Goal: Task Accomplishment & Management: Use online tool/utility

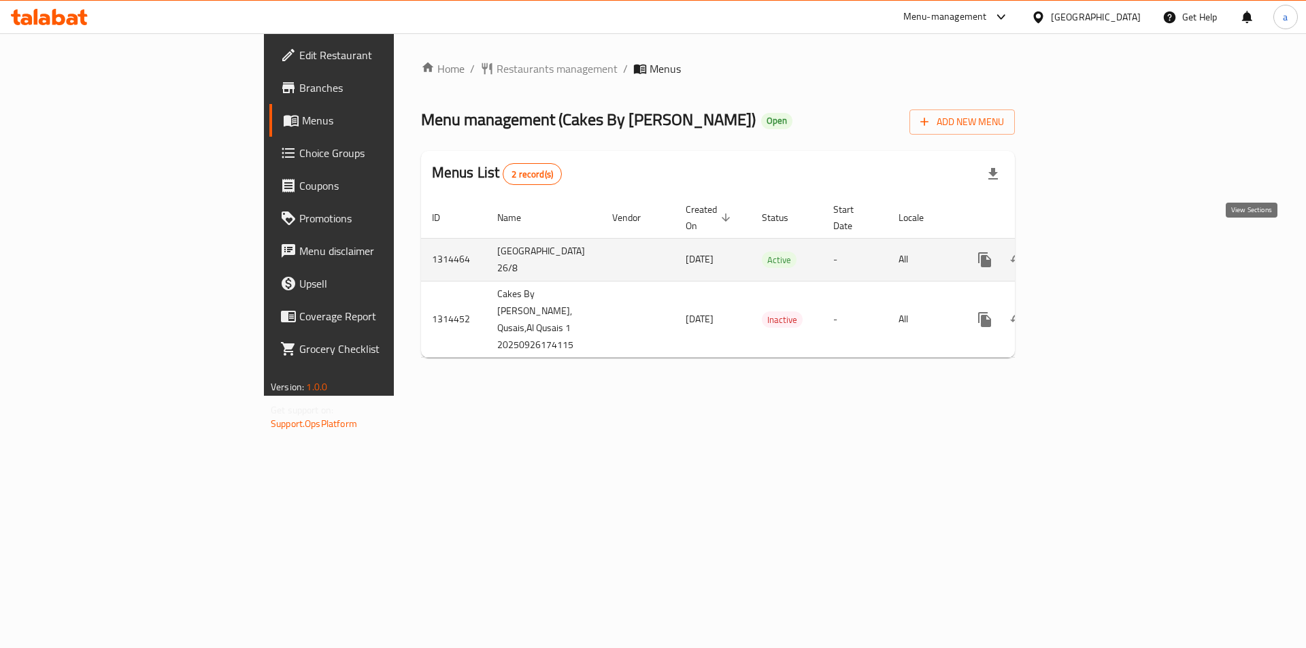
click at [1091, 252] on icon "enhanced table" at bounding box center [1083, 260] width 16 height 16
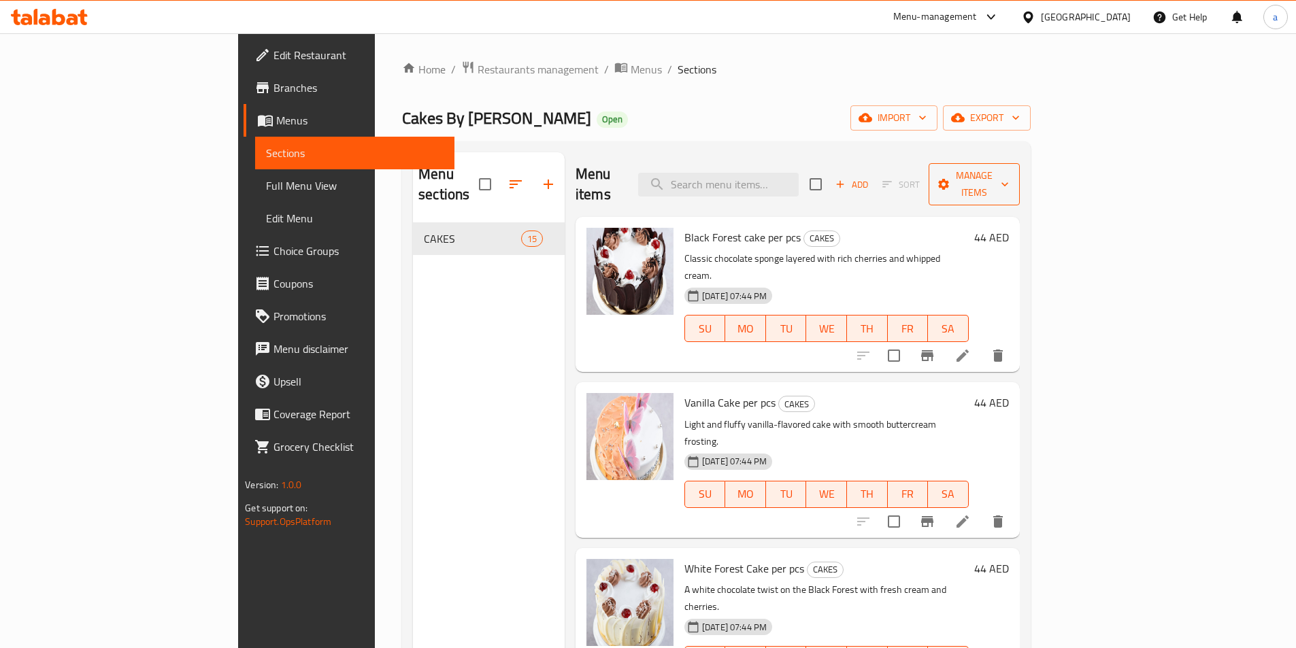
click at [1009, 174] on span "Manage items" at bounding box center [973, 184] width 69 height 34
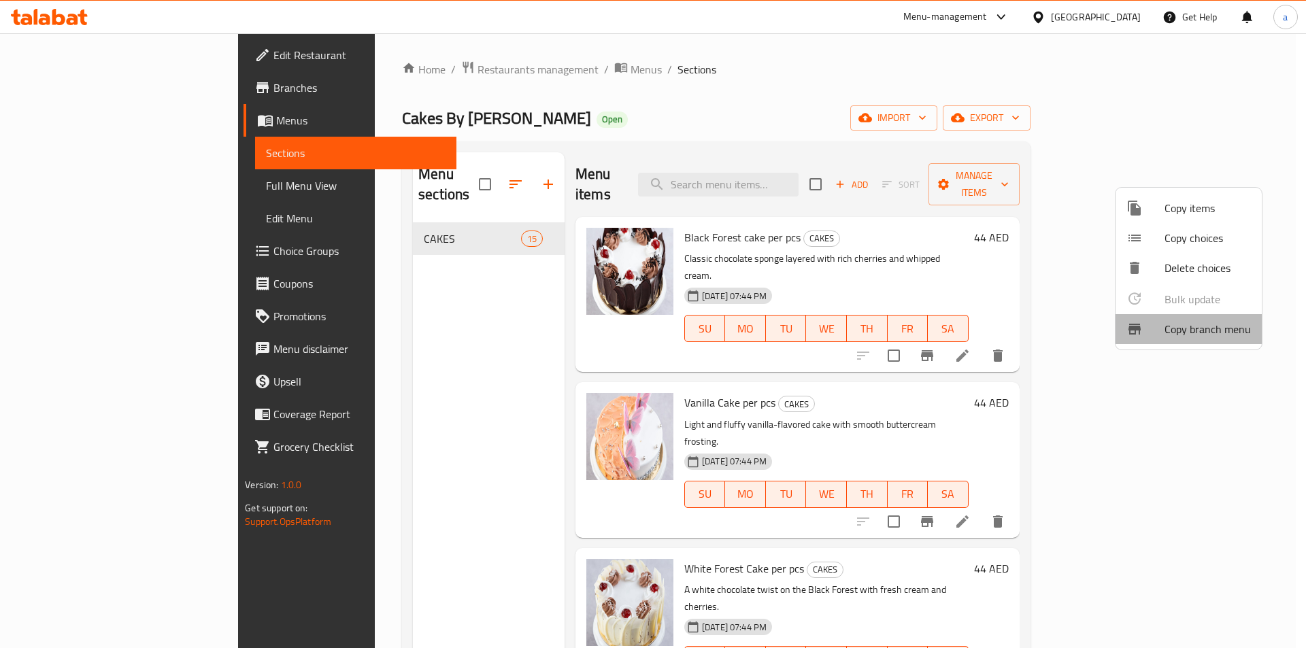
click at [1202, 321] on span "Copy branch menu" at bounding box center [1207, 329] width 86 height 16
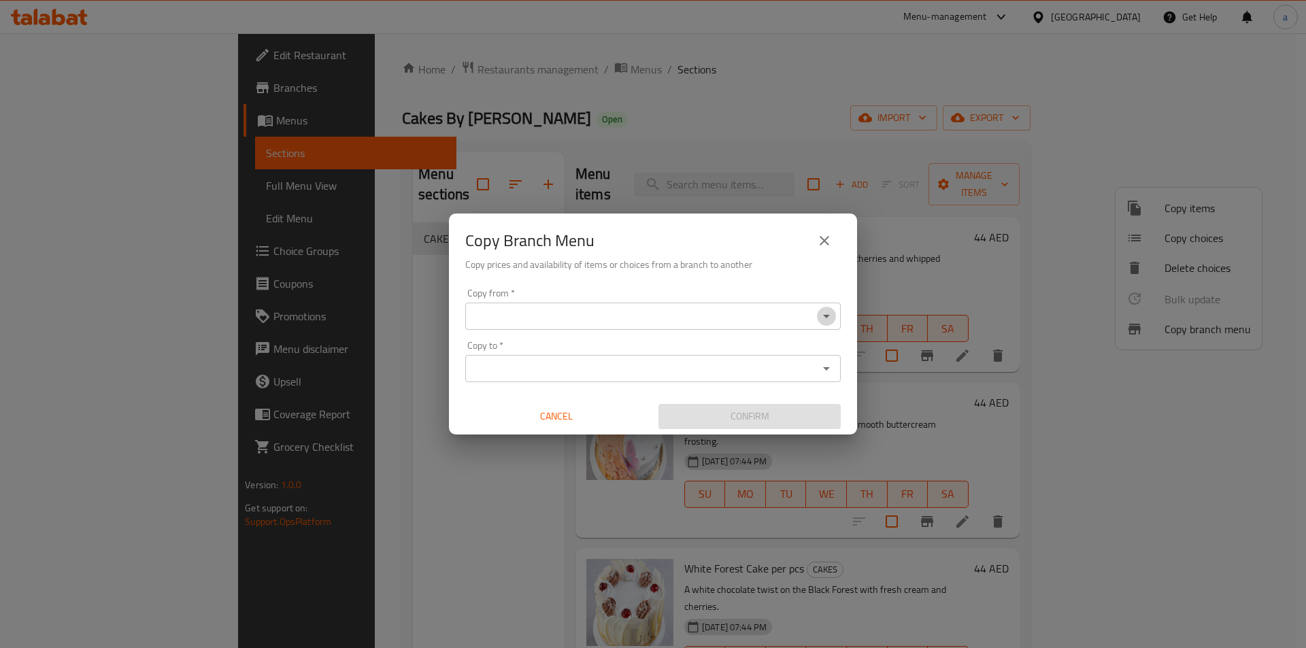
click at [826, 311] on icon "Open" at bounding box center [826, 316] width 16 height 16
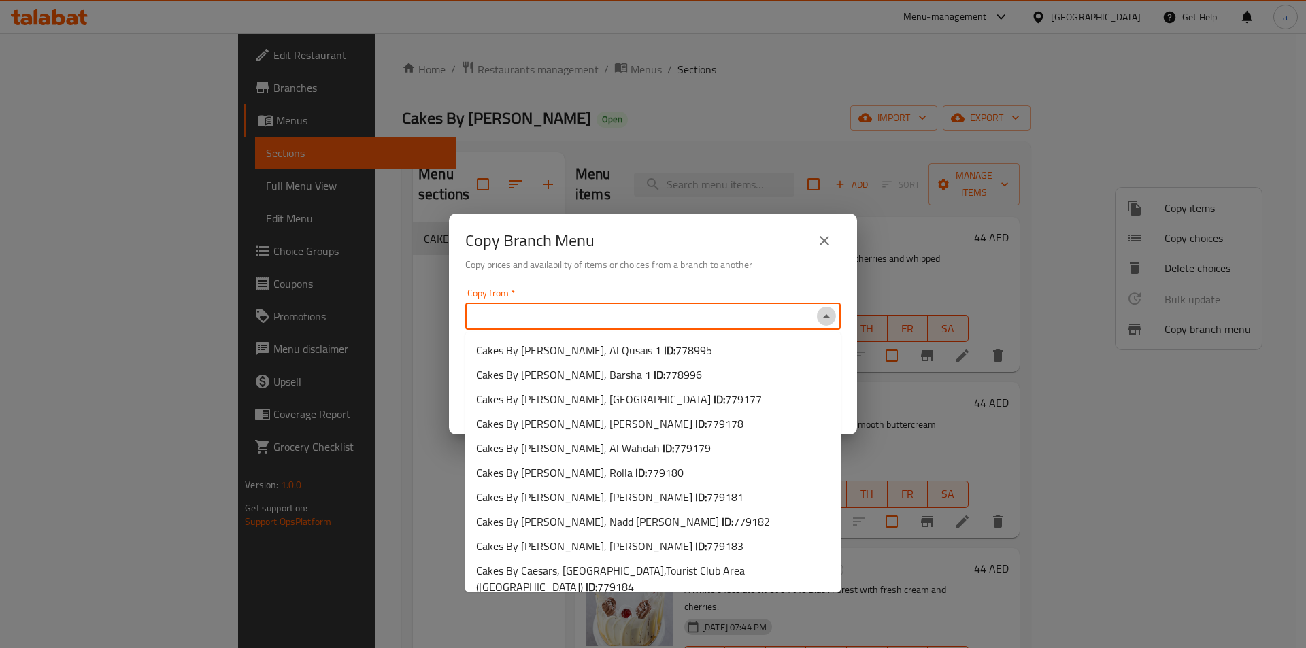
click at [826, 311] on icon "Close" at bounding box center [826, 316] width 16 height 16
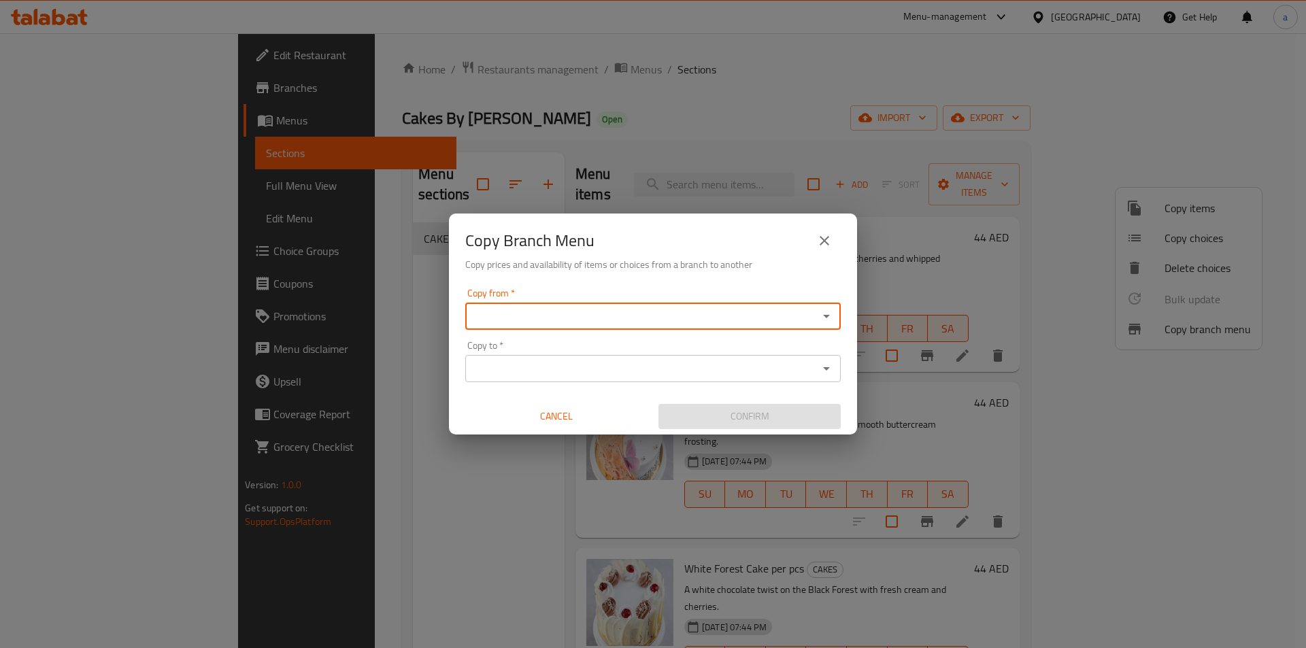
click at [813, 240] on button "close" at bounding box center [824, 240] width 33 height 33
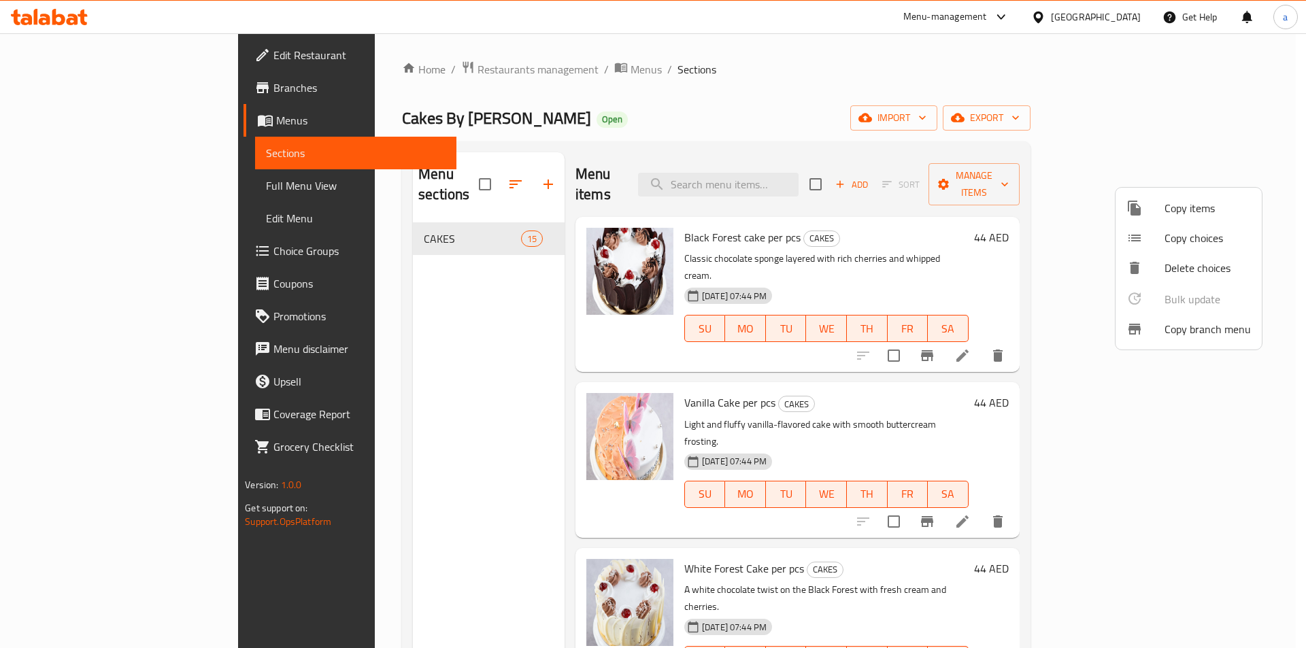
click at [58, 84] on div at bounding box center [653, 324] width 1306 height 648
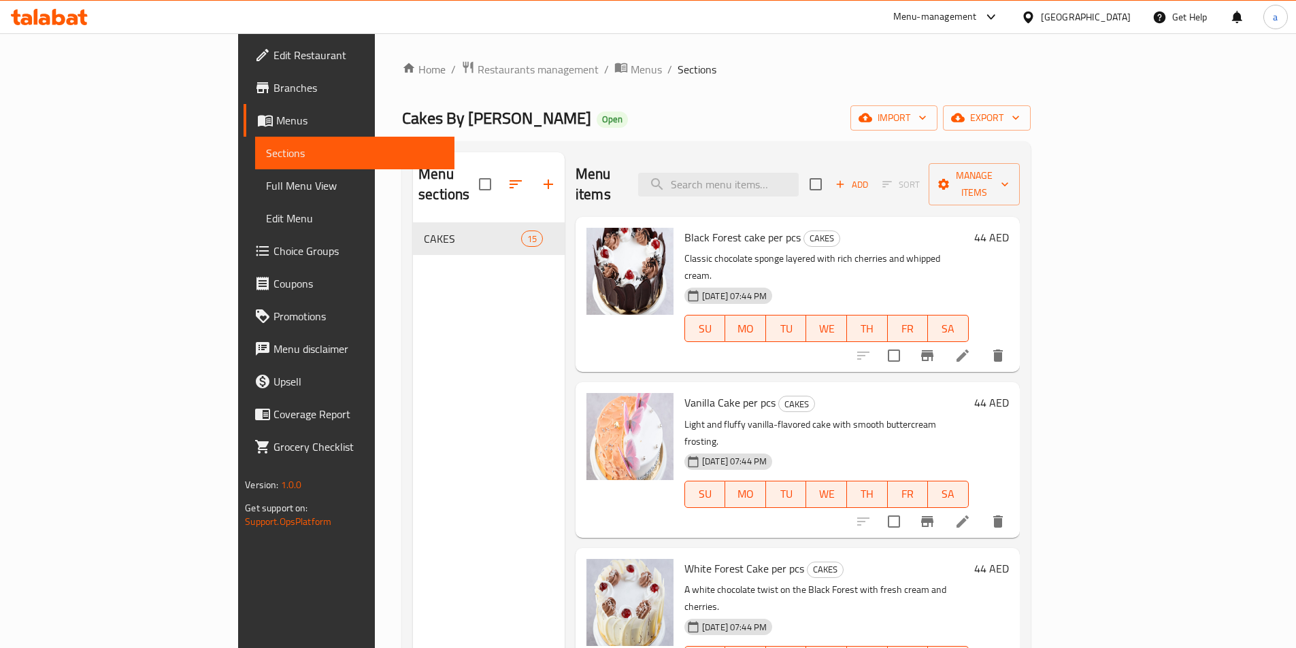
click at [273, 84] on span "Branches" at bounding box center [358, 88] width 170 height 16
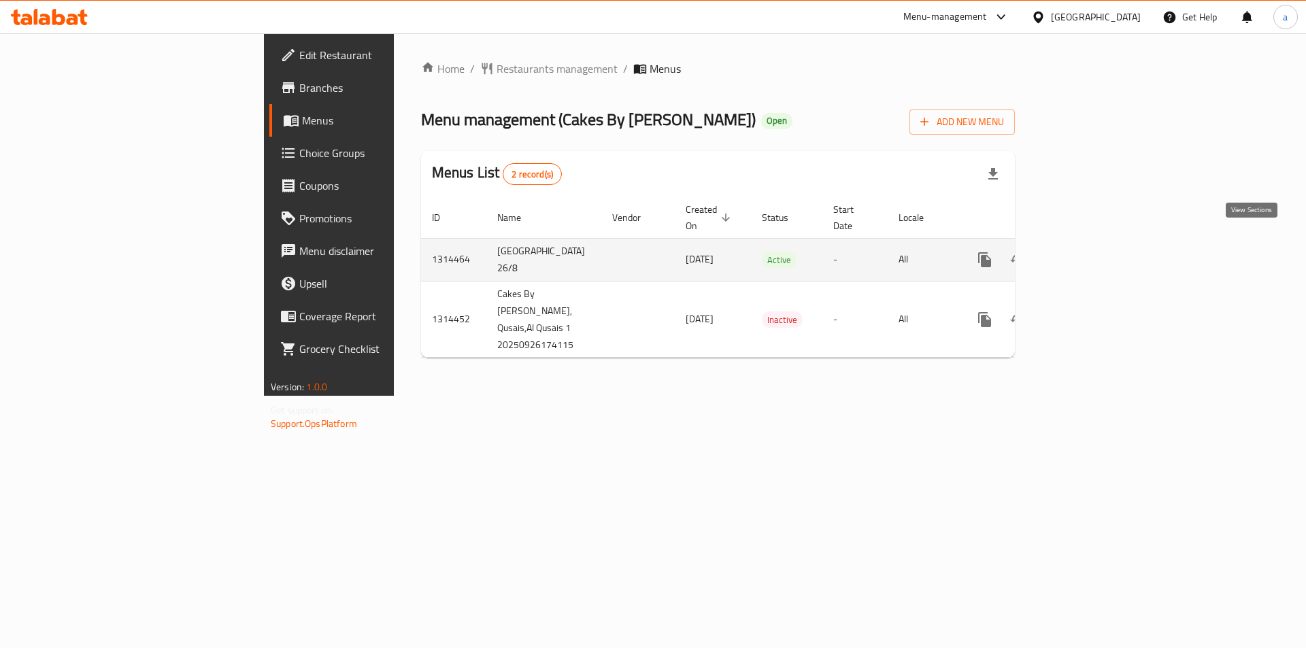
click at [1099, 243] on link "enhanced table" at bounding box center [1082, 259] width 33 height 33
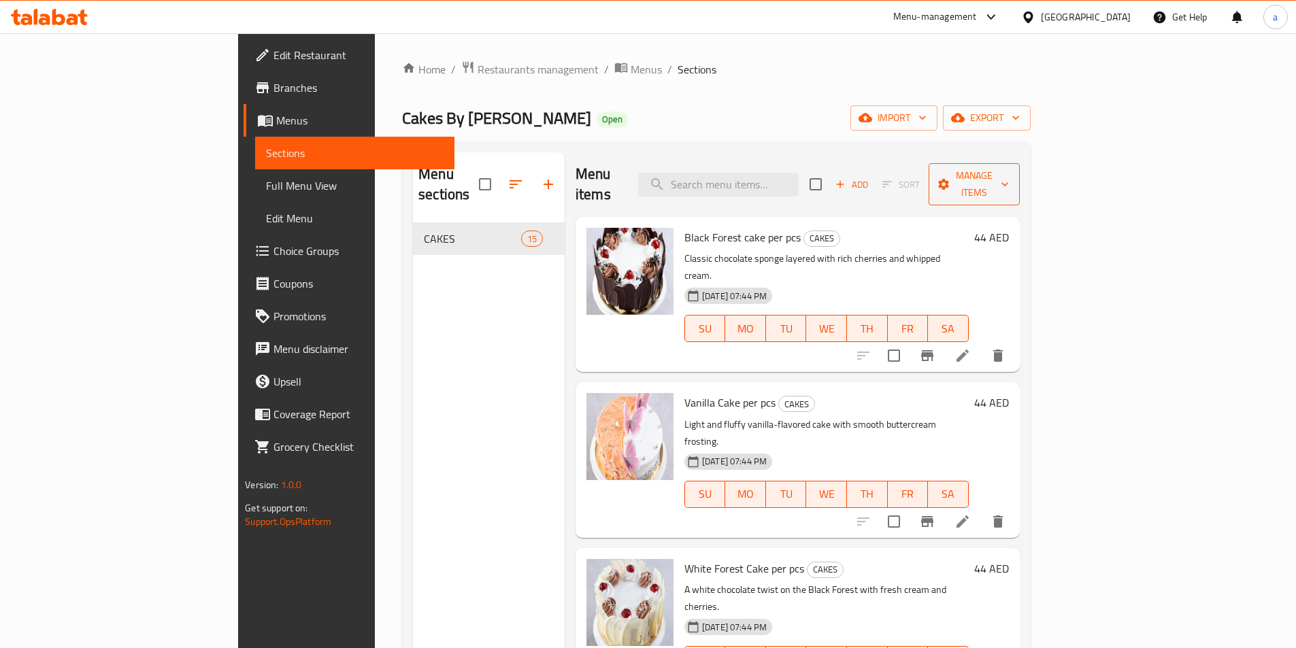
click at [1009, 177] on span "Manage items" at bounding box center [973, 184] width 69 height 34
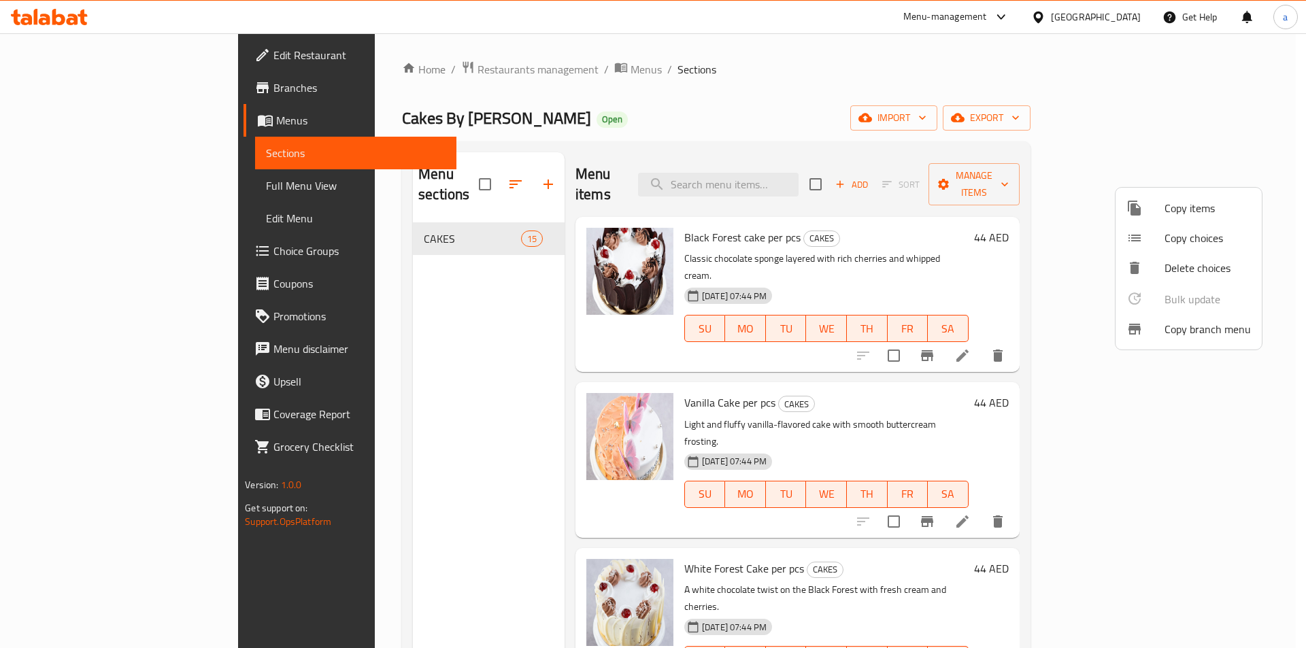
click at [1160, 320] on li "Copy branch menu" at bounding box center [1188, 329] width 146 height 30
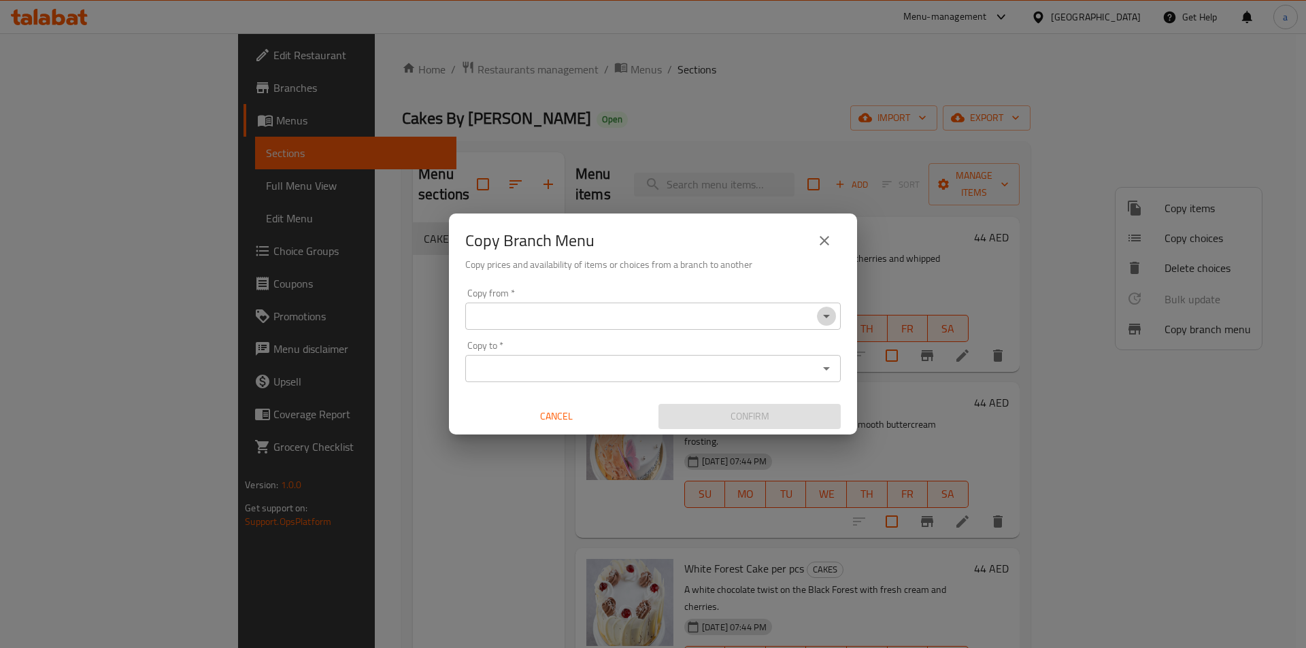
click at [824, 314] on icon "Open" at bounding box center [826, 316] width 16 height 16
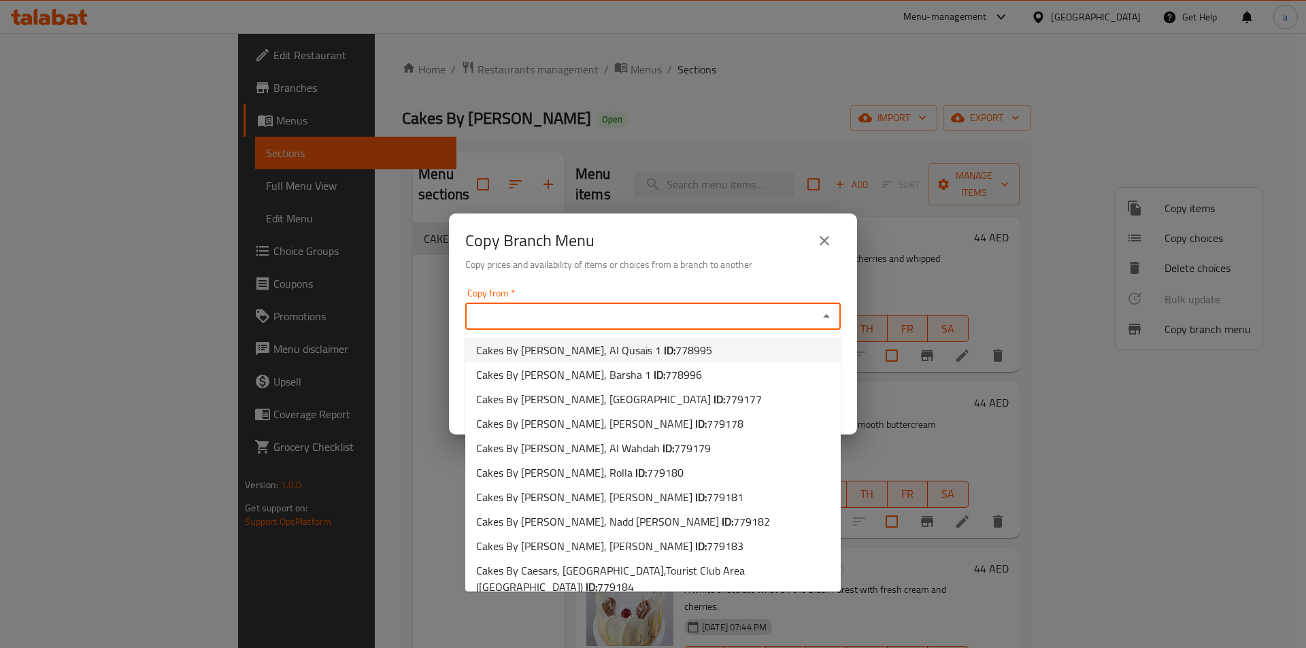
click at [675, 353] on span "778995" at bounding box center [693, 350] width 37 height 20
type input "Cakes By Caesars, Al Qusais 1"
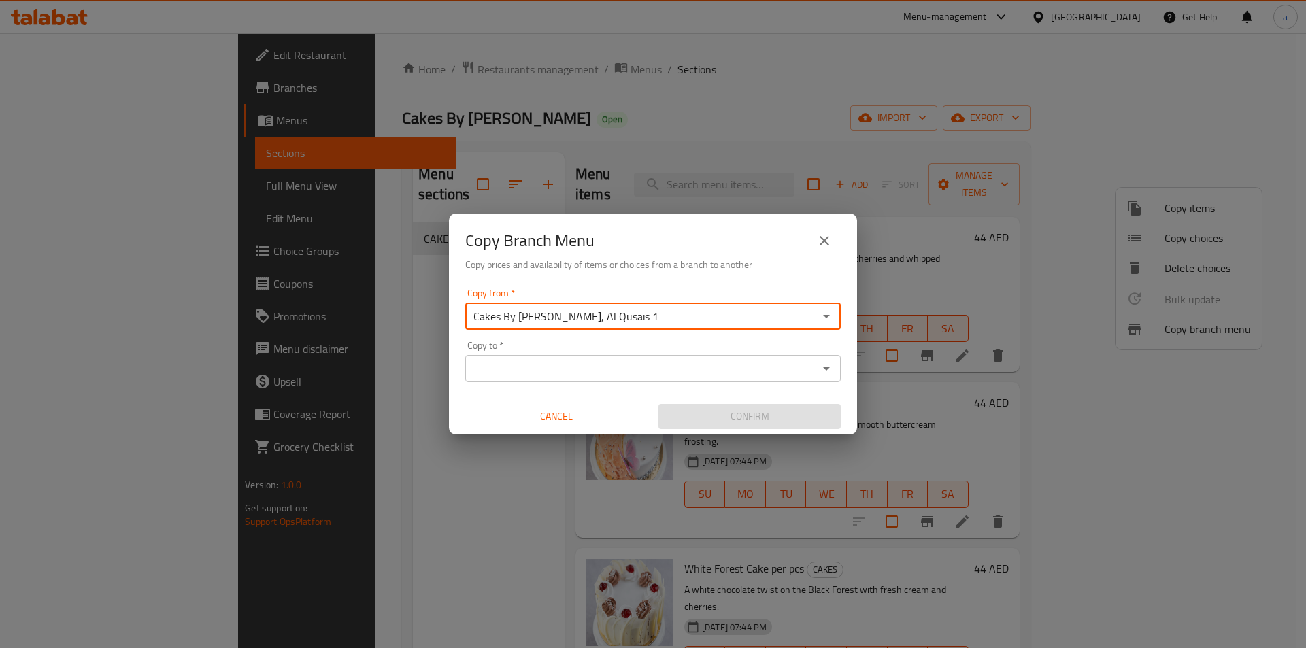
click at [821, 373] on icon "Open" at bounding box center [826, 368] width 16 height 16
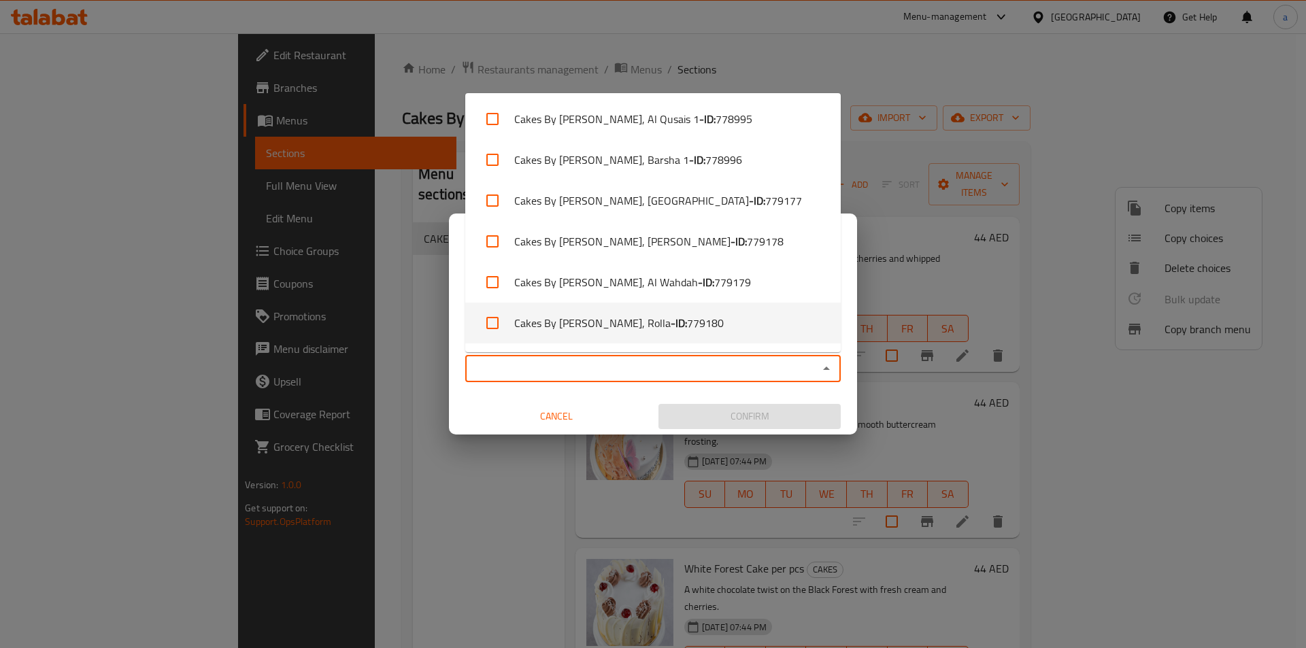
click at [701, 321] on li "Cakes By Caesars, Rolla - ID: 779180" at bounding box center [652, 323] width 375 height 41
checkbox input "true"
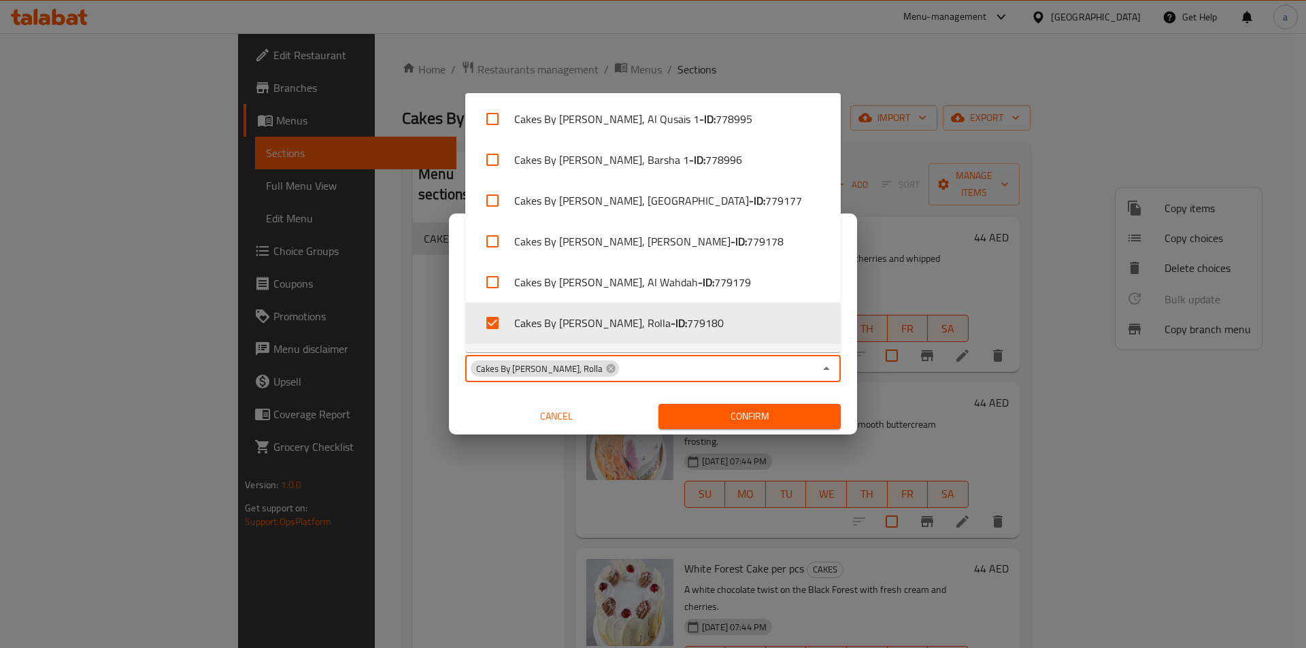
click at [828, 374] on icon "Close" at bounding box center [826, 368] width 16 height 16
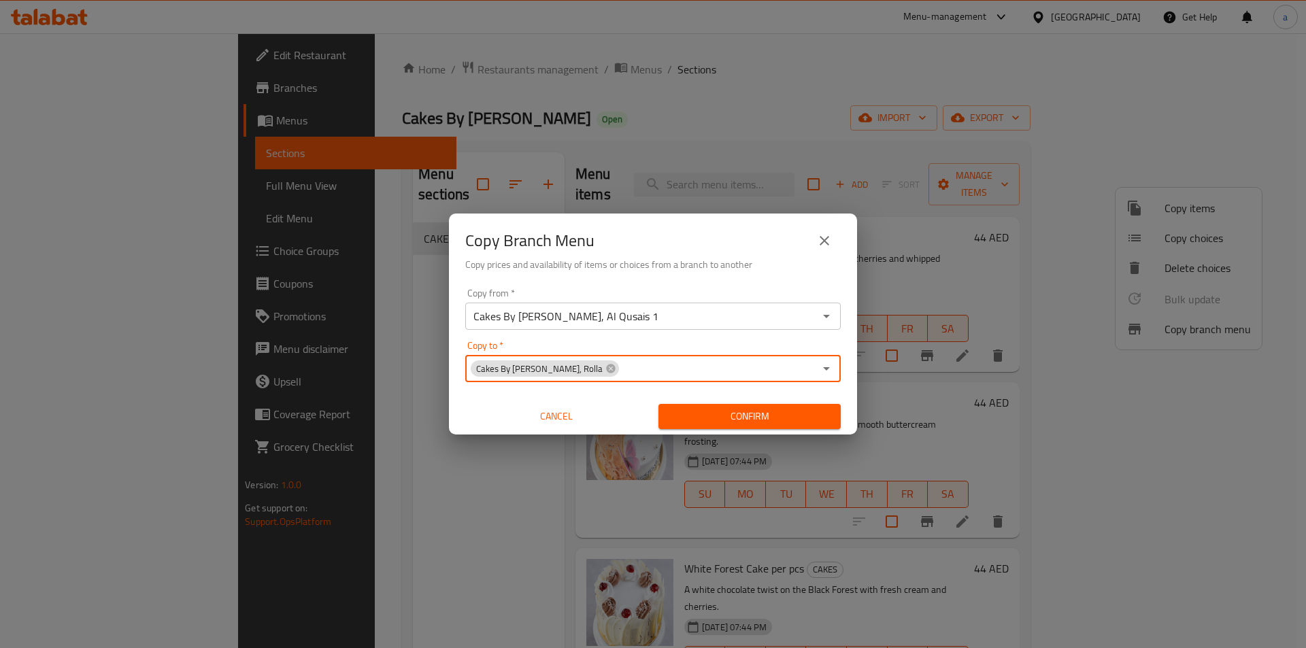
click at [766, 406] on button "Confirm" at bounding box center [749, 416] width 182 height 25
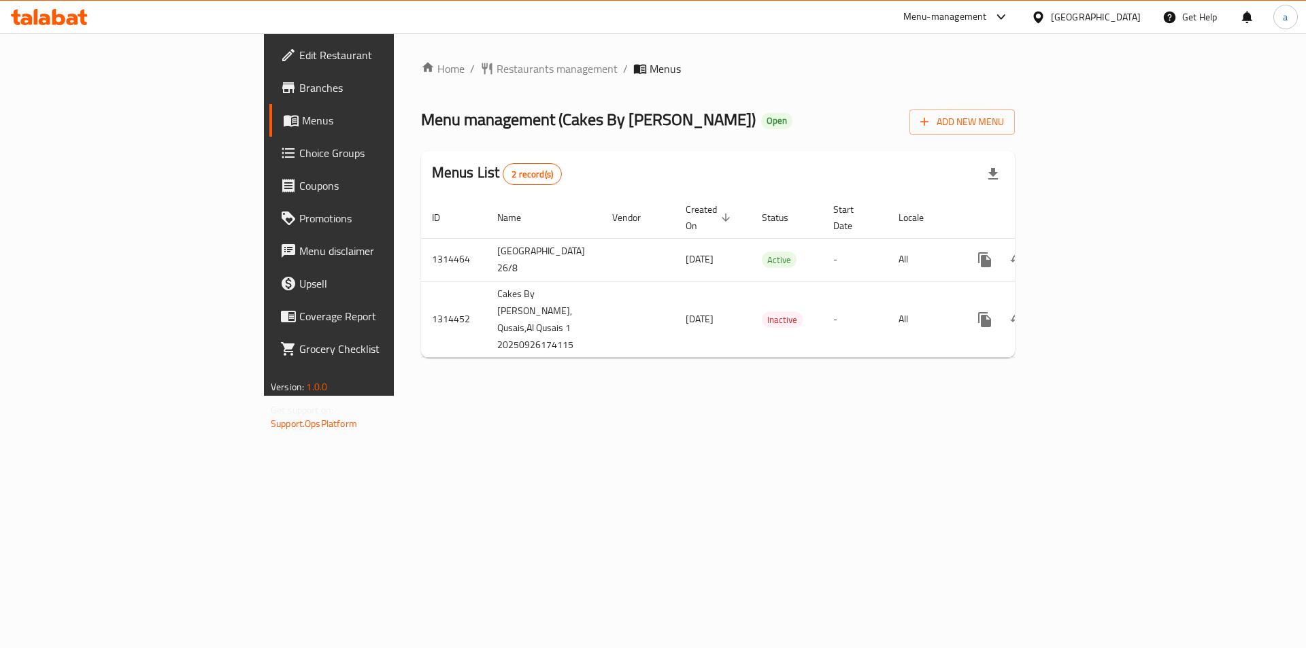
click at [299, 84] on span "Branches" at bounding box center [385, 88] width 172 height 16
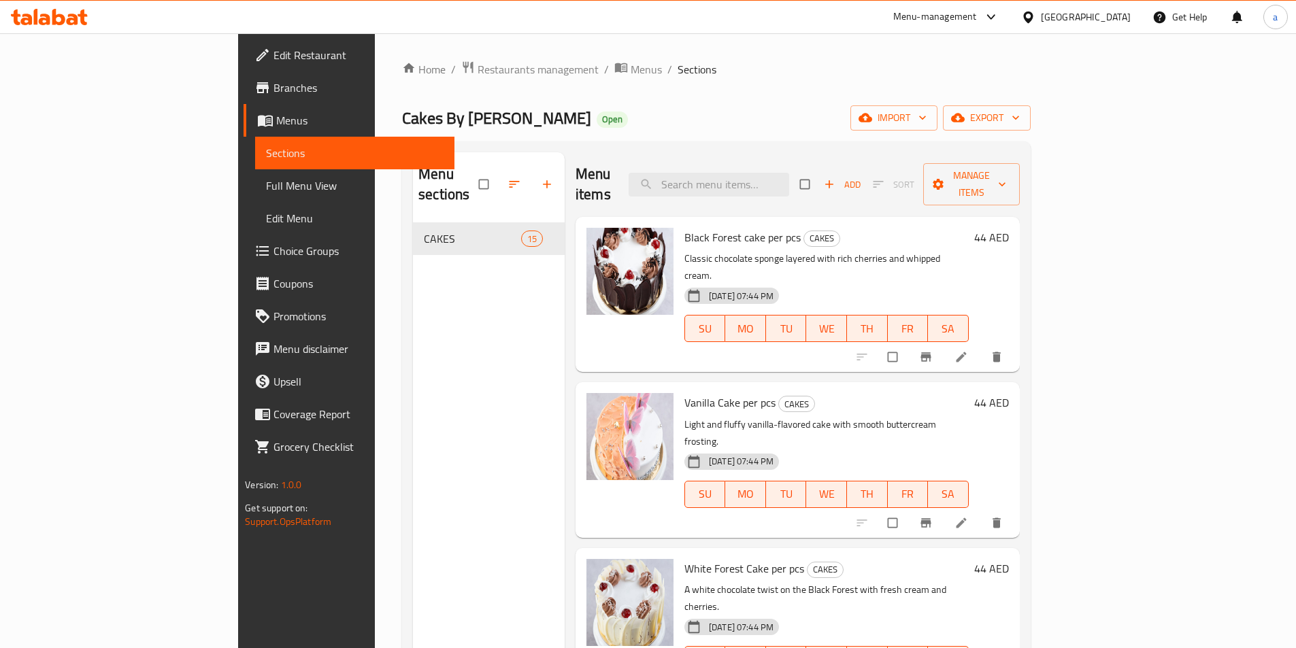
click at [266, 181] on span "Full Menu View" at bounding box center [355, 186] width 178 height 16
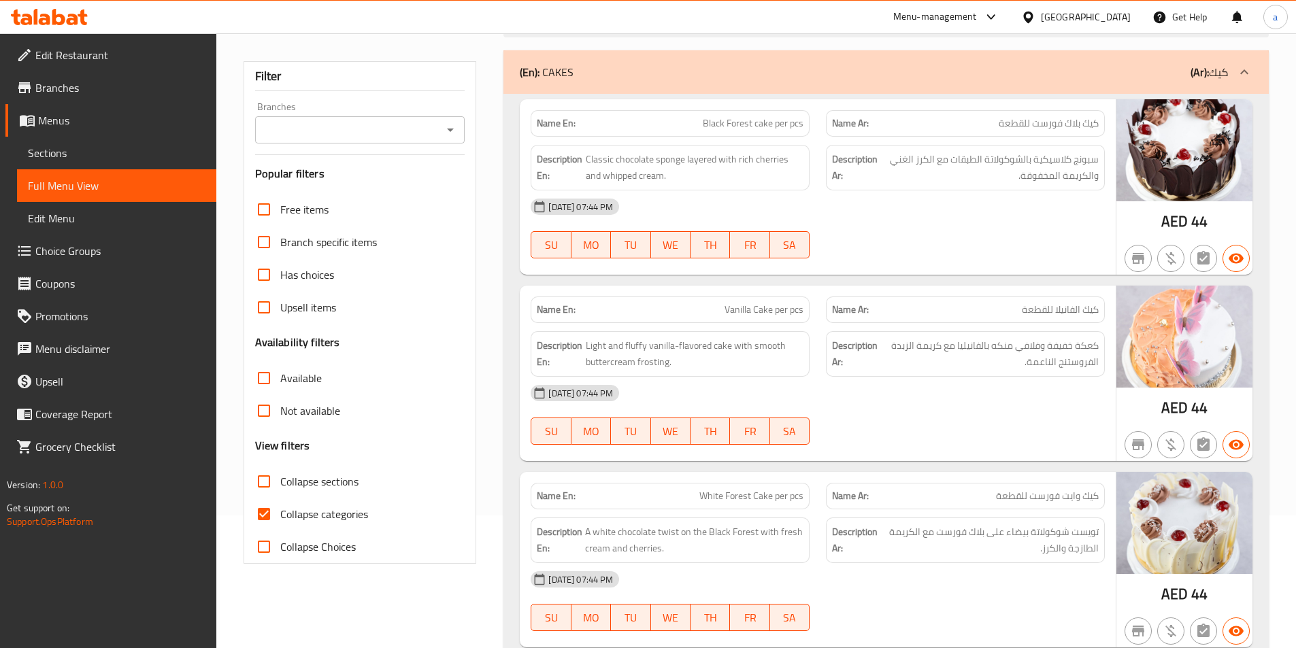
scroll to position [136, 0]
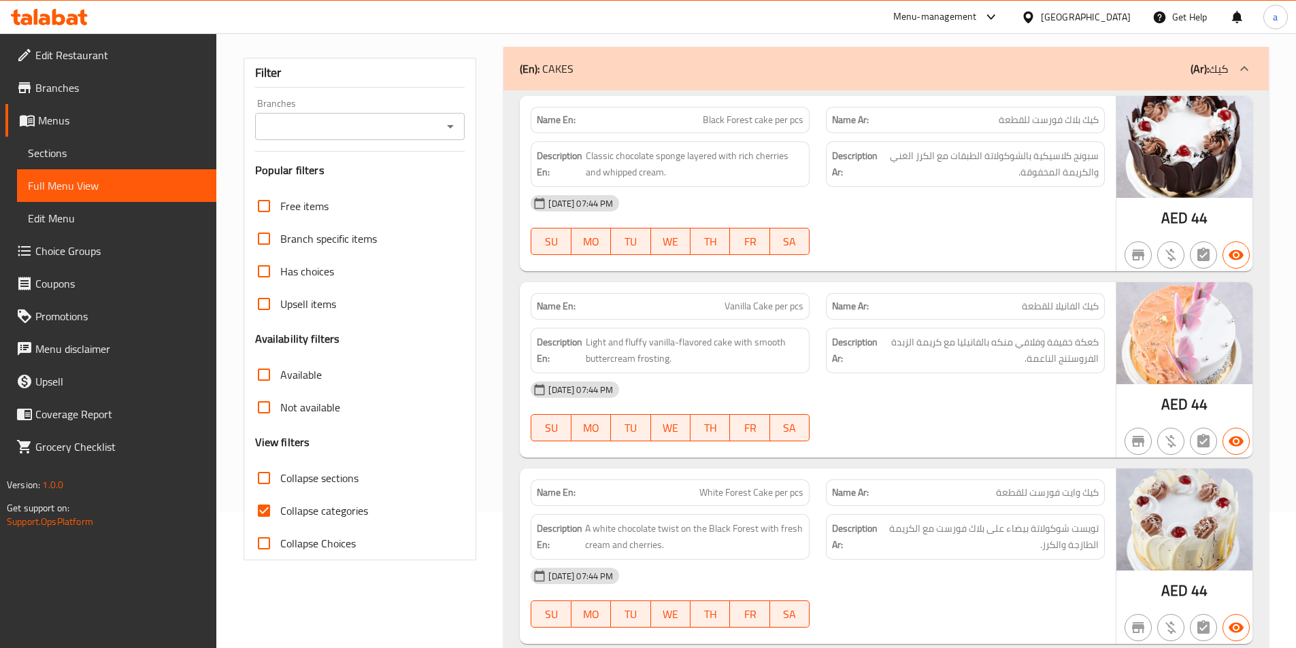
click at [291, 512] on span "Collapse categories" at bounding box center [324, 511] width 88 height 16
click at [280, 512] on input "Collapse categories" at bounding box center [264, 510] width 33 height 33
checkbox input "false"
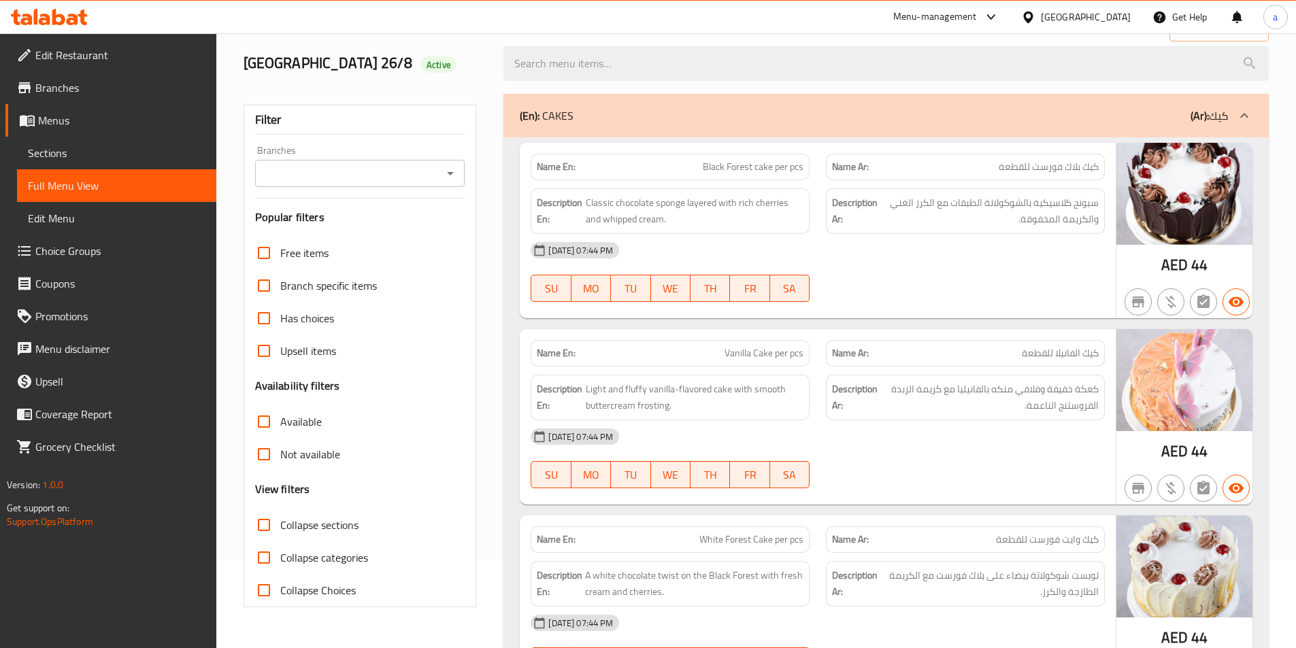
scroll to position [0, 0]
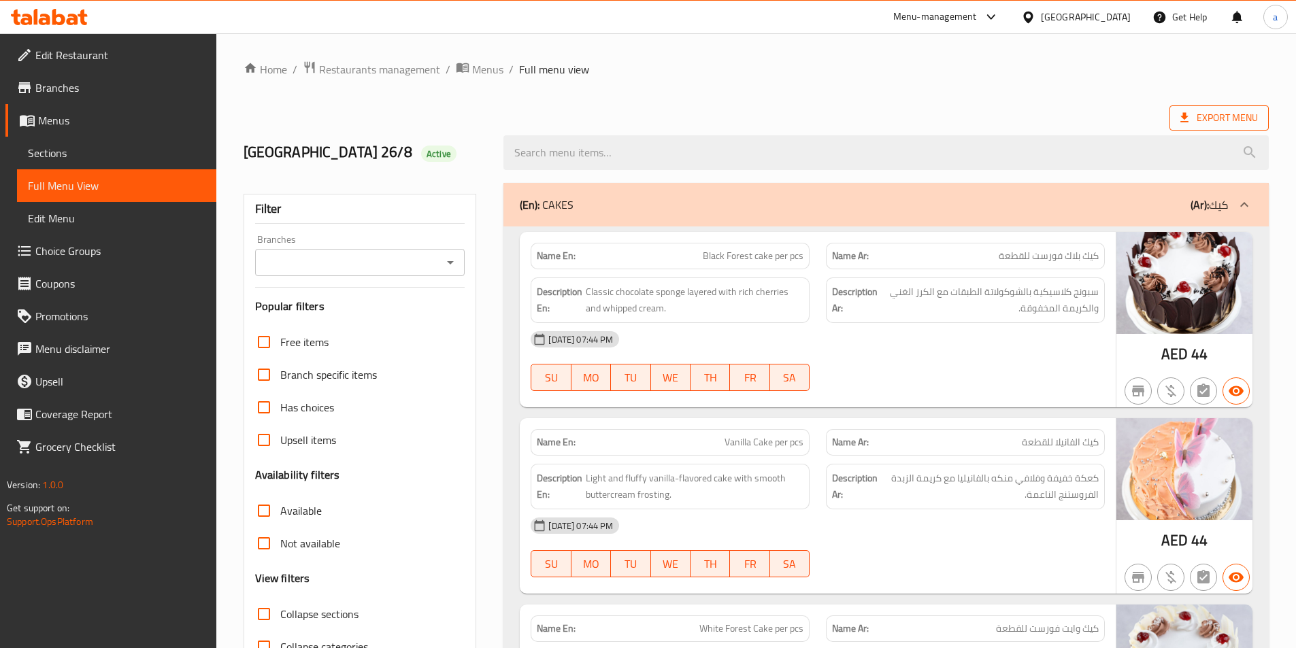
click at [1199, 119] on span "Export Menu" at bounding box center [1219, 117] width 78 height 17
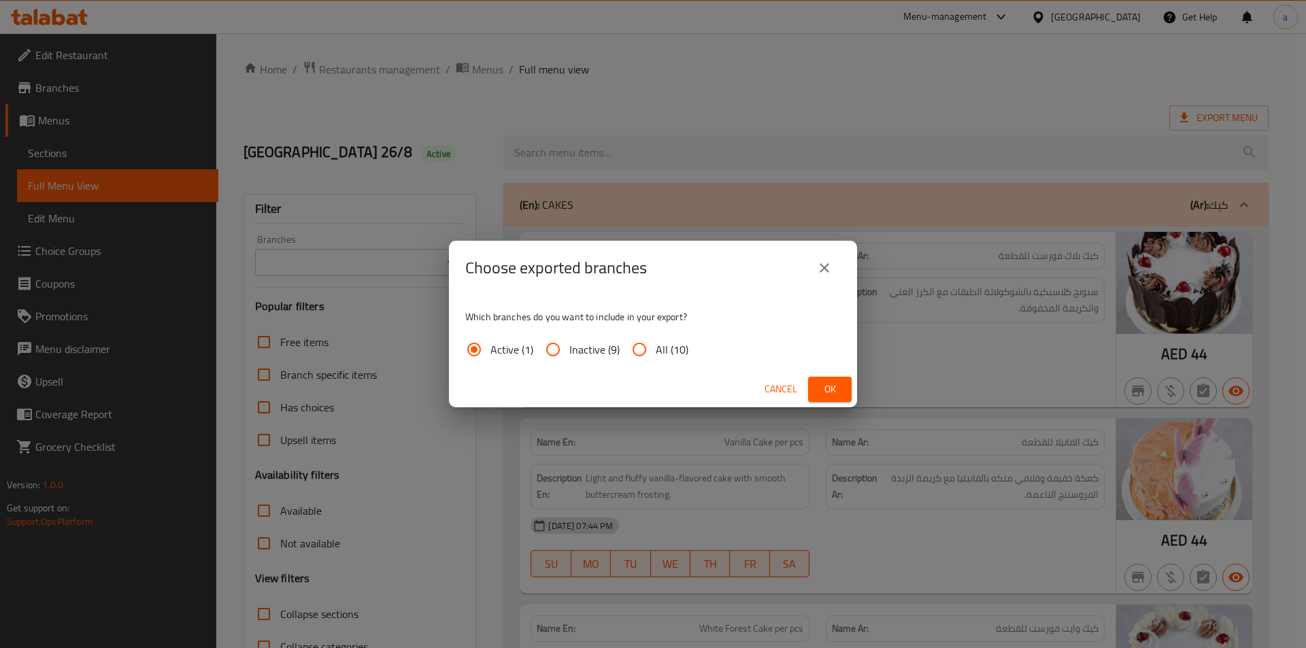
click at [650, 362] on input "All (10)" at bounding box center [639, 349] width 33 height 33
radio input "true"
click at [839, 390] on span "Ok" at bounding box center [830, 389] width 22 height 17
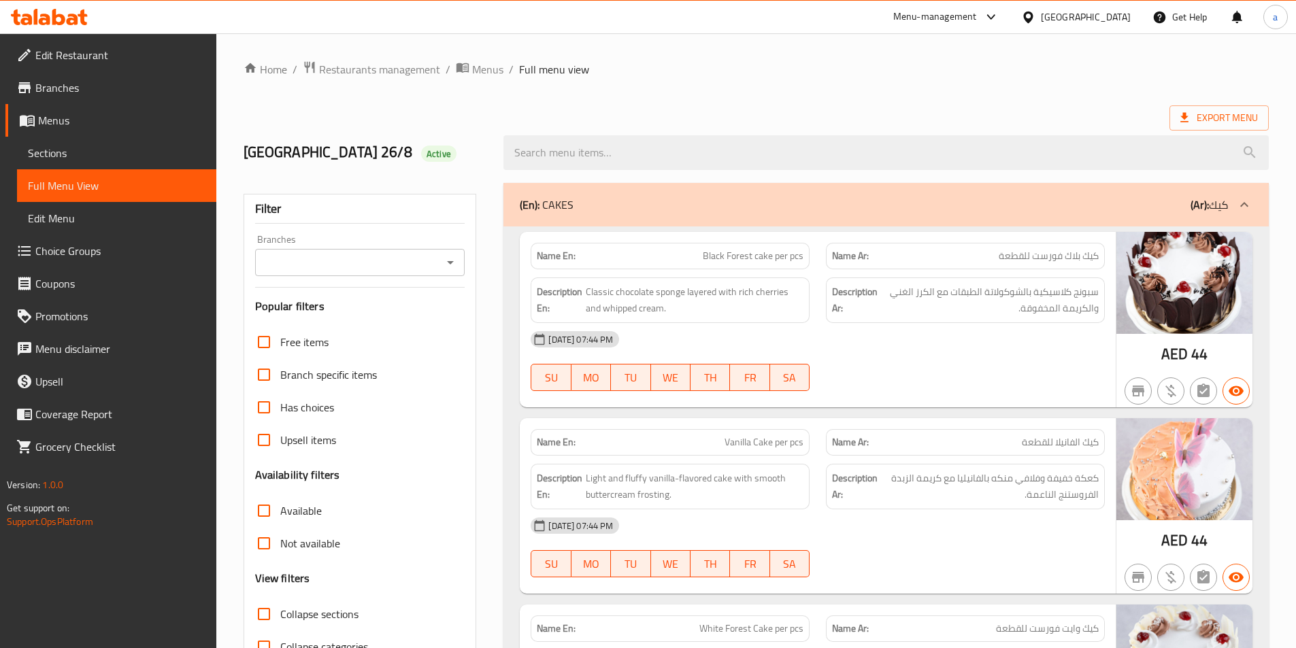
click at [727, 71] on ol "Home / Restaurants management / Menus / Full menu view" at bounding box center [755, 70] width 1025 height 18
